Goal: Information Seeking & Learning: Learn about a topic

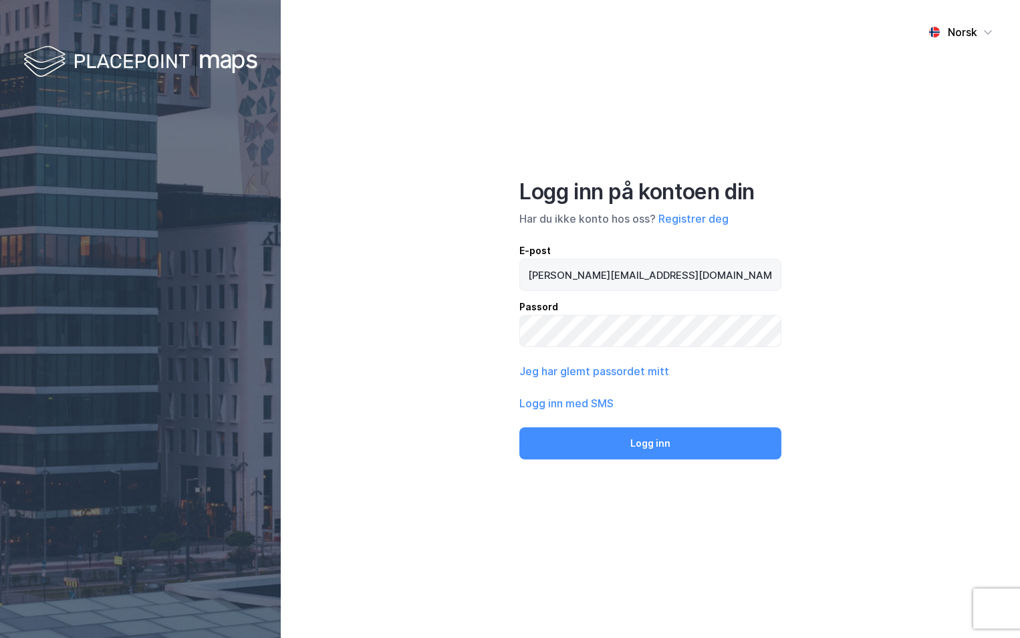
type input "[PERSON_NAME][EMAIL_ADDRESS][DOMAIN_NAME]"
click at [519, 427] on button "Logg inn" at bounding box center [650, 443] width 262 height 32
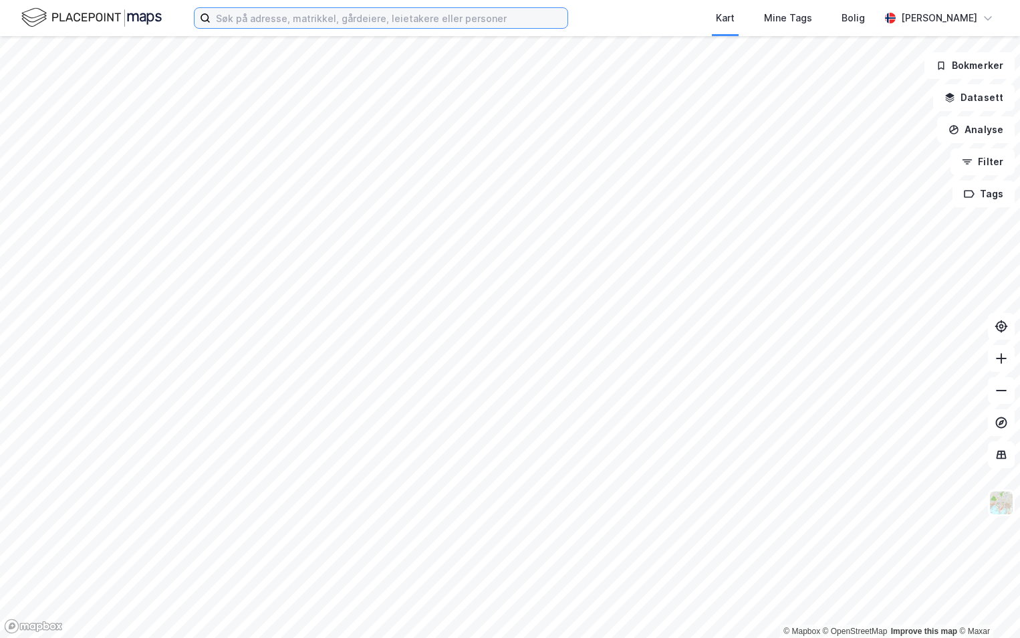
click at [265, 22] on input at bounding box center [389, 18] width 357 height 20
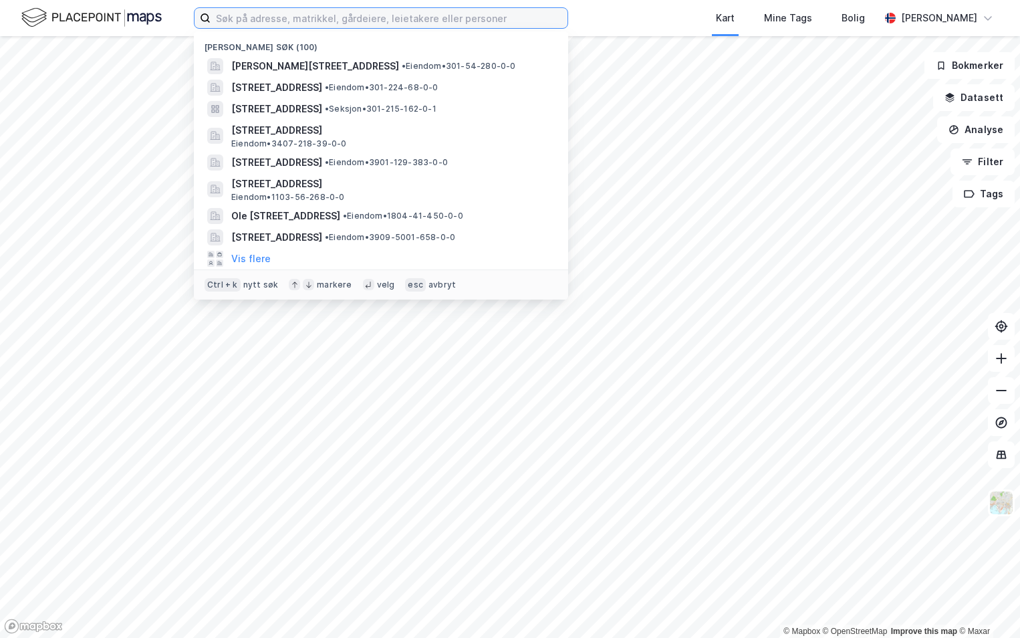
paste input "5021-219/11/0/0"
type input "5021-219/11/0/0"
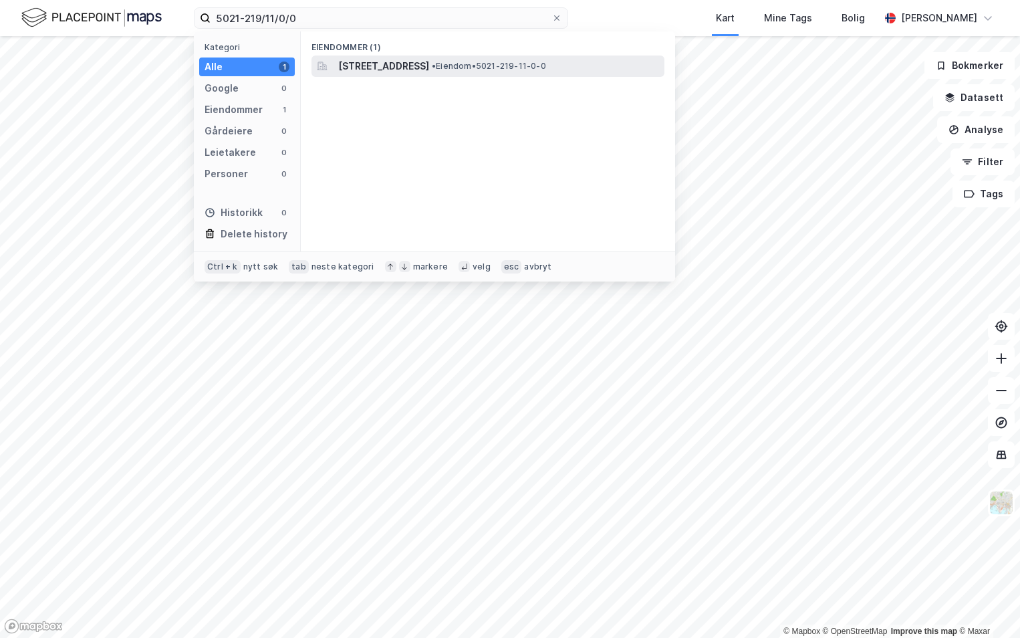
click at [392, 67] on span "[STREET_ADDRESS]" at bounding box center [383, 66] width 91 height 16
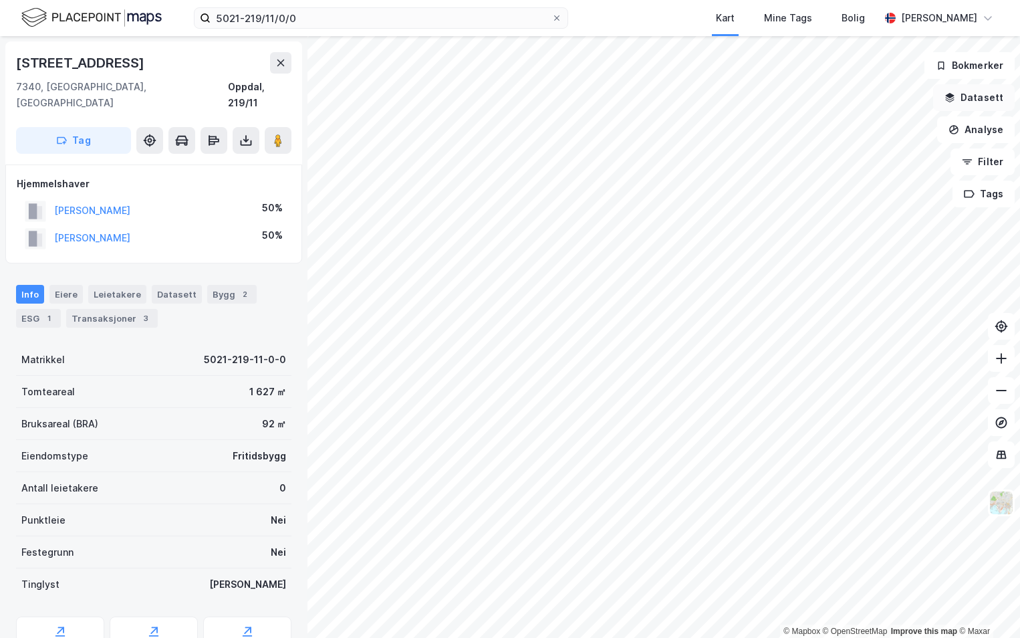
click at [978, 90] on button "Datasett" at bounding box center [974, 97] width 82 height 27
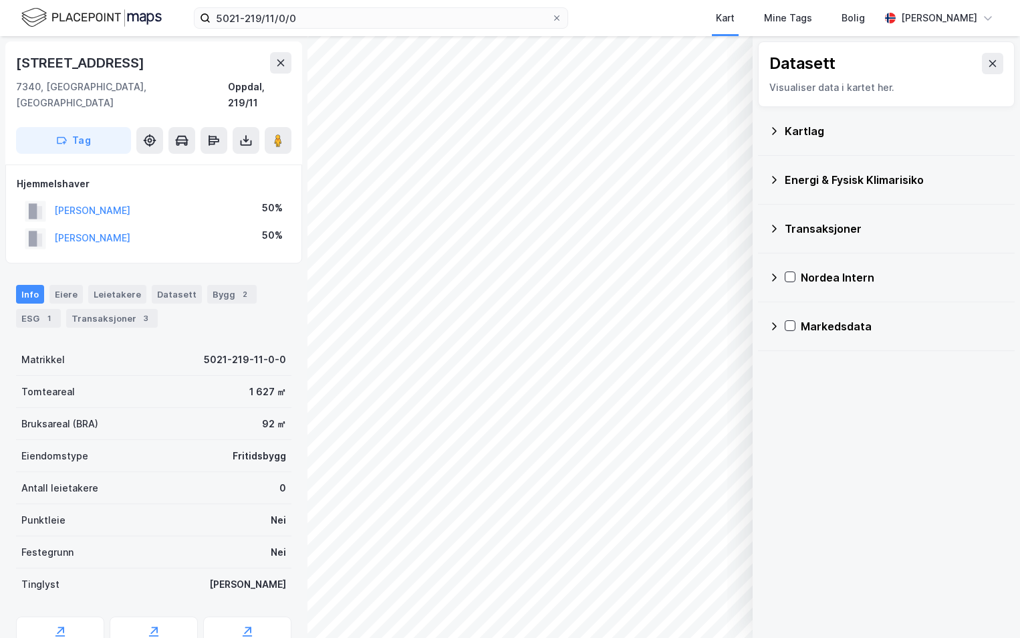
click at [790, 132] on div "Kartlag" at bounding box center [894, 131] width 219 height 16
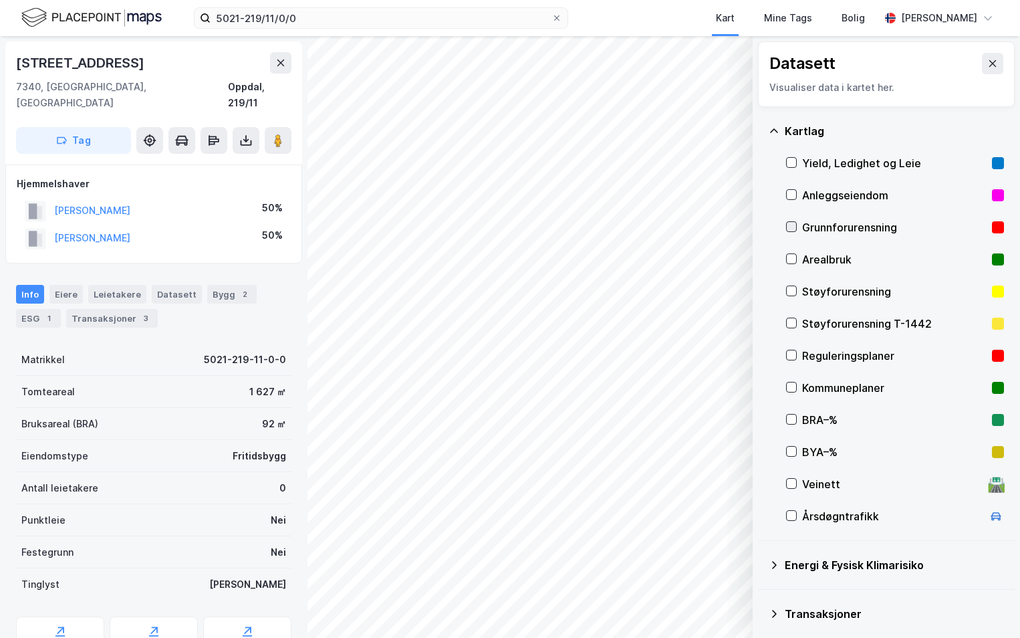
click at [793, 225] on icon at bounding box center [791, 226] width 9 height 9
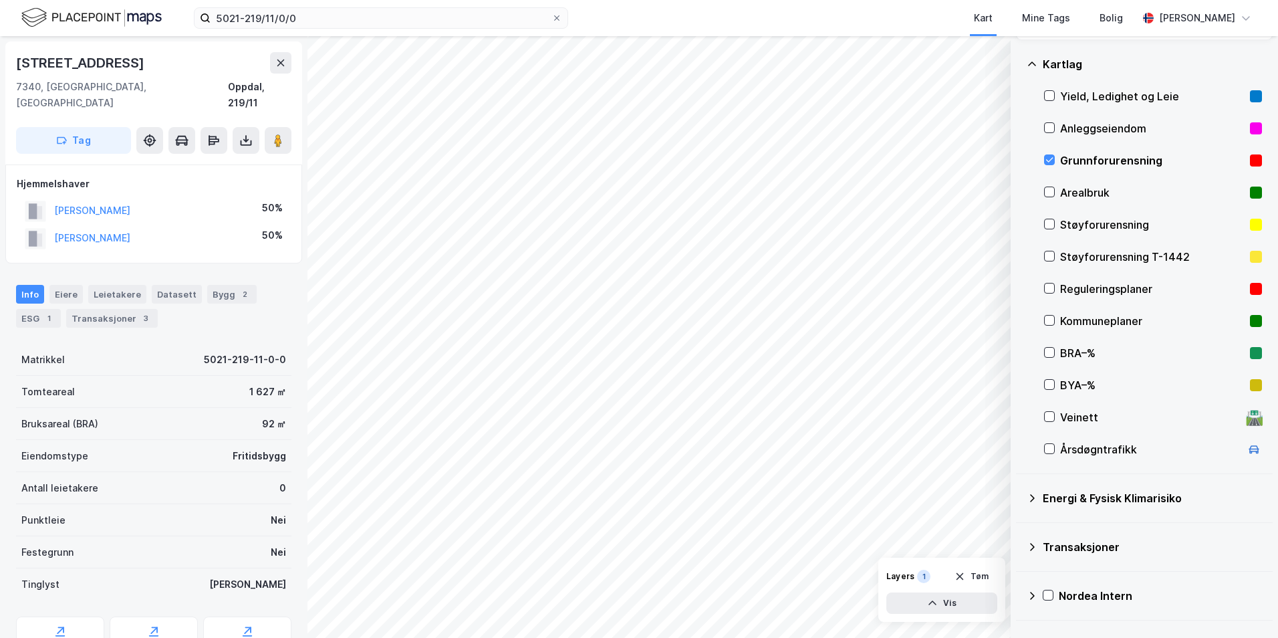
scroll to position [104, 0]
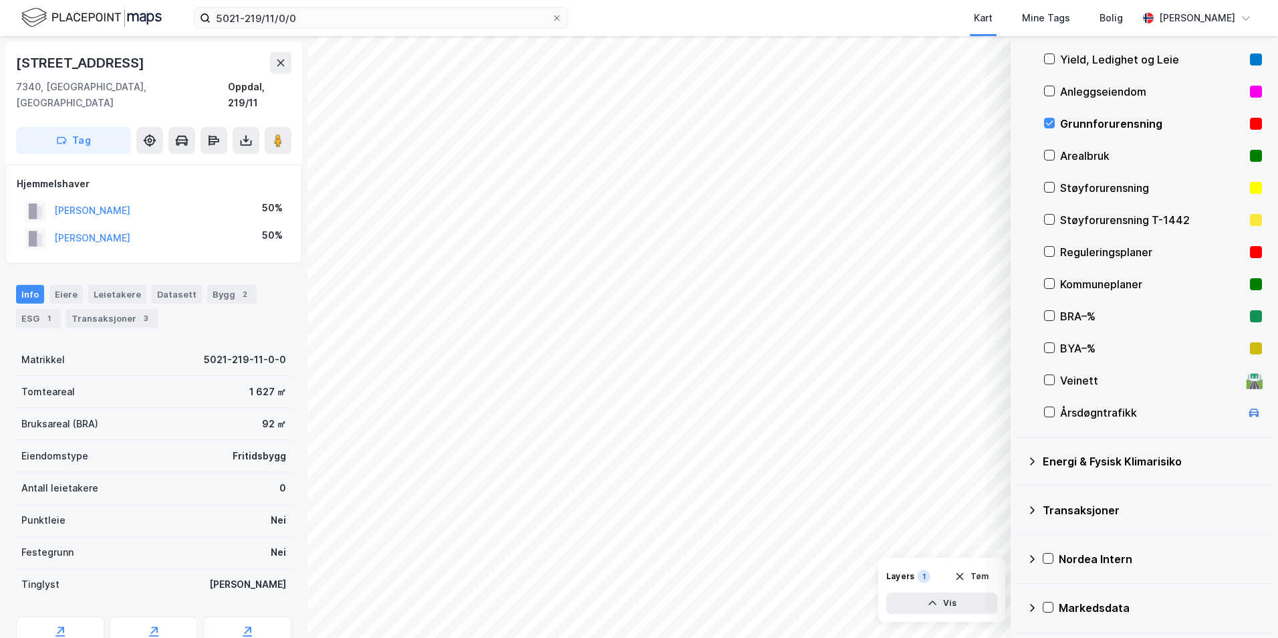
click at [1019, 461] on icon at bounding box center [1032, 461] width 5 height 8
click at [1019, 493] on icon at bounding box center [1065, 492] width 9 height 9
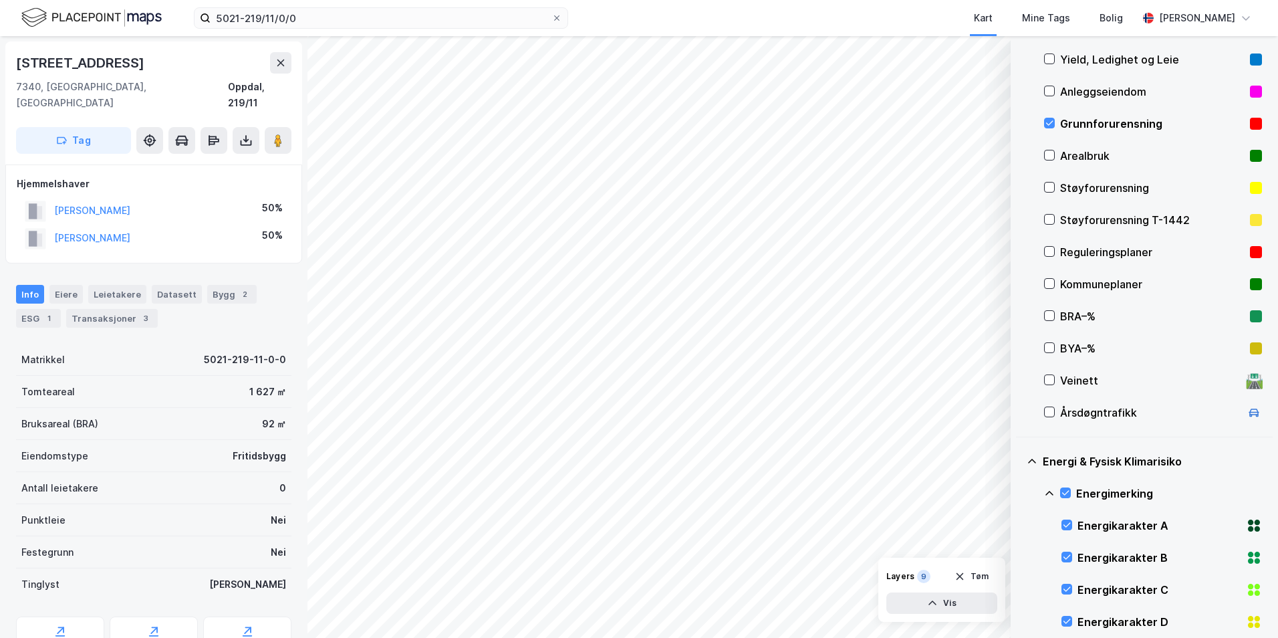
click at [1019, 492] on icon at bounding box center [1049, 493] width 11 height 11
click at [1019, 554] on icon at bounding box center [1065, 556] width 9 height 9
click at [1019, 555] on icon at bounding box center [1049, 557] width 11 height 11
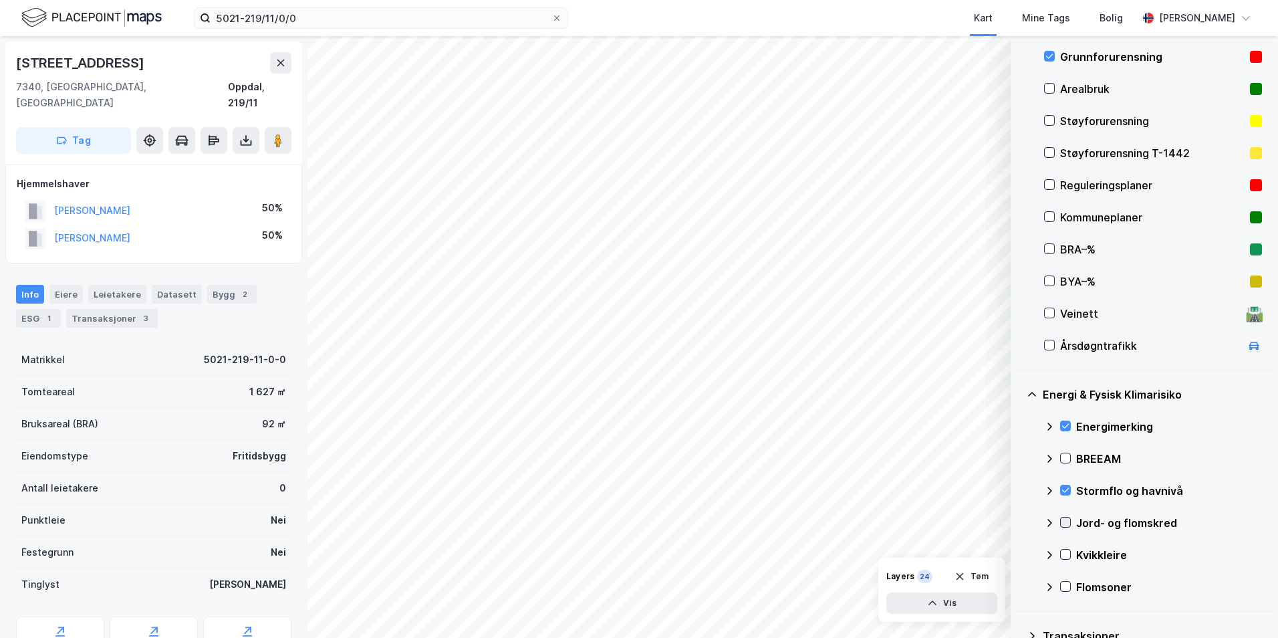
click at [1019, 523] on icon at bounding box center [1065, 521] width 9 height 9
click at [1019, 523] on icon at bounding box center [1049, 522] width 11 height 11
click at [1019, 553] on icon at bounding box center [1065, 553] width 9 height 9
click at [1019, 553] on icon at bounding box center [1049, 554] width 11 height 11
click at [1019, 586] on icon at bounding box center [1065, 586] width 9 height 9
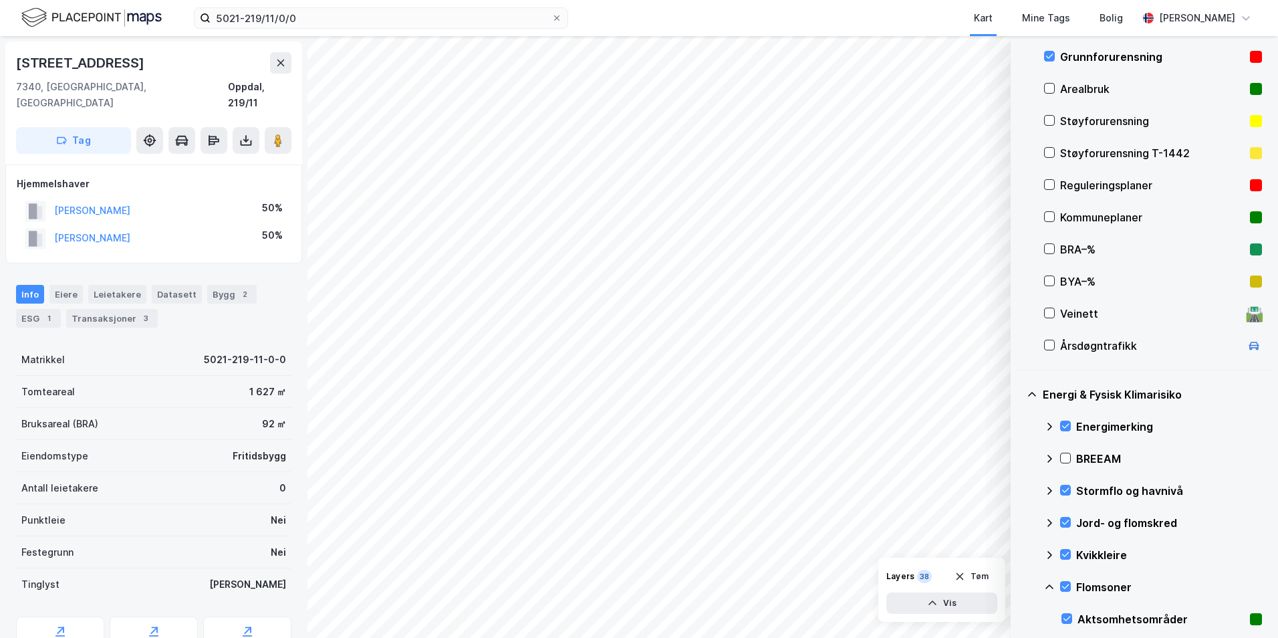
click at [1019, 588] on icon at bounding box center [1049, 587] width 11 height 11
